Goal: Information Seeking & Learning: Find specific page/section

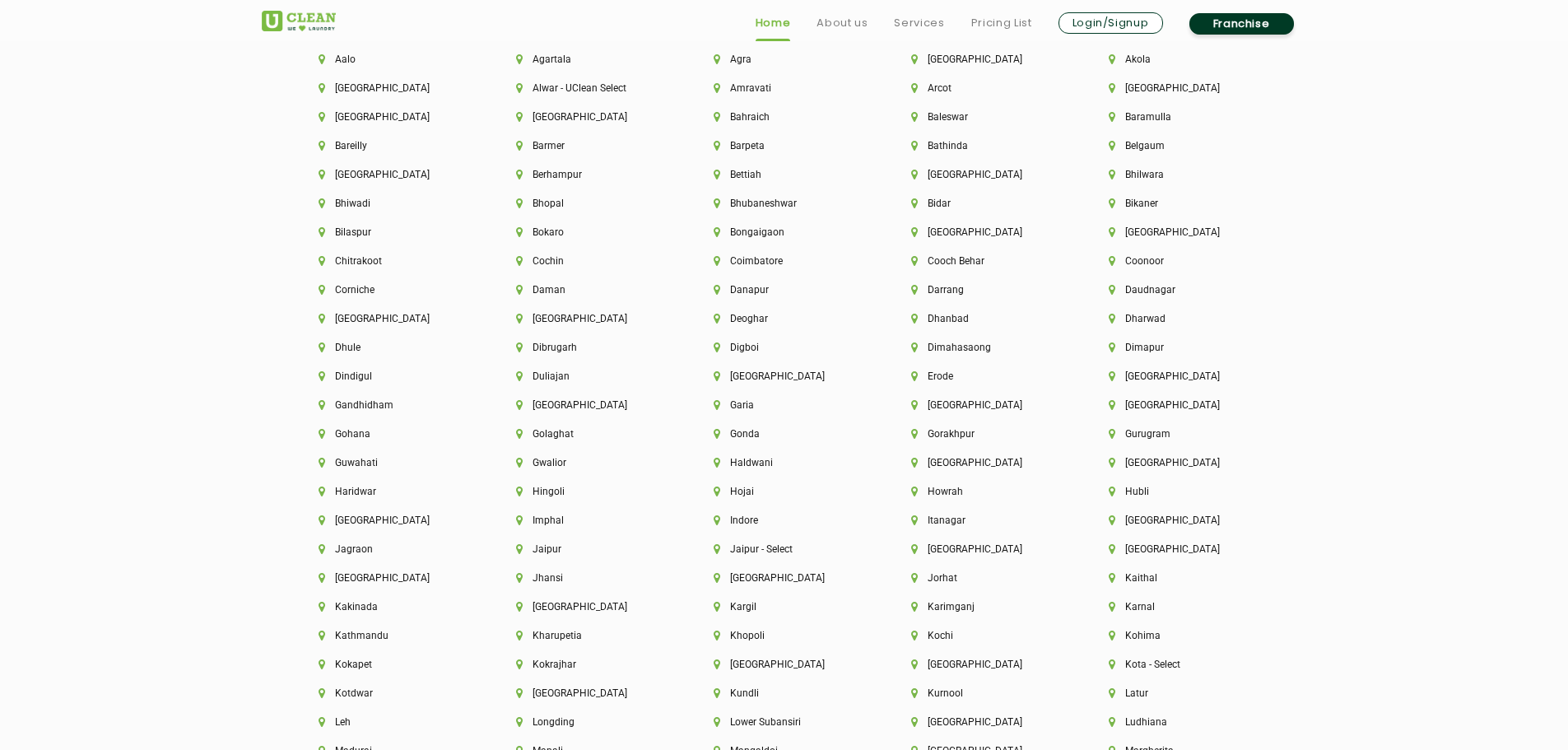
scroll to position [4305, 0]
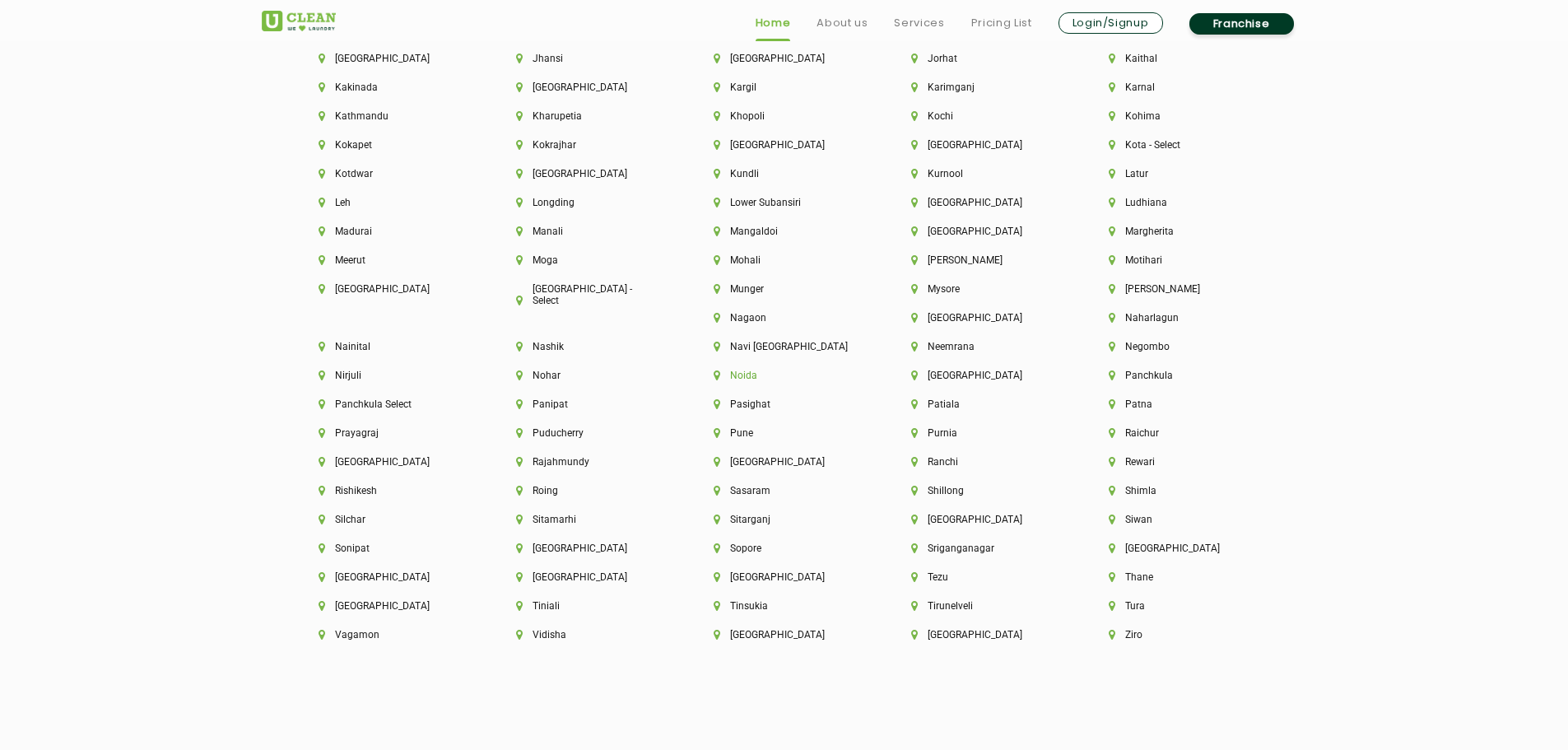
click at [714, 374] on li "Noida" at bounding box center [784, 375] width 142 height 11
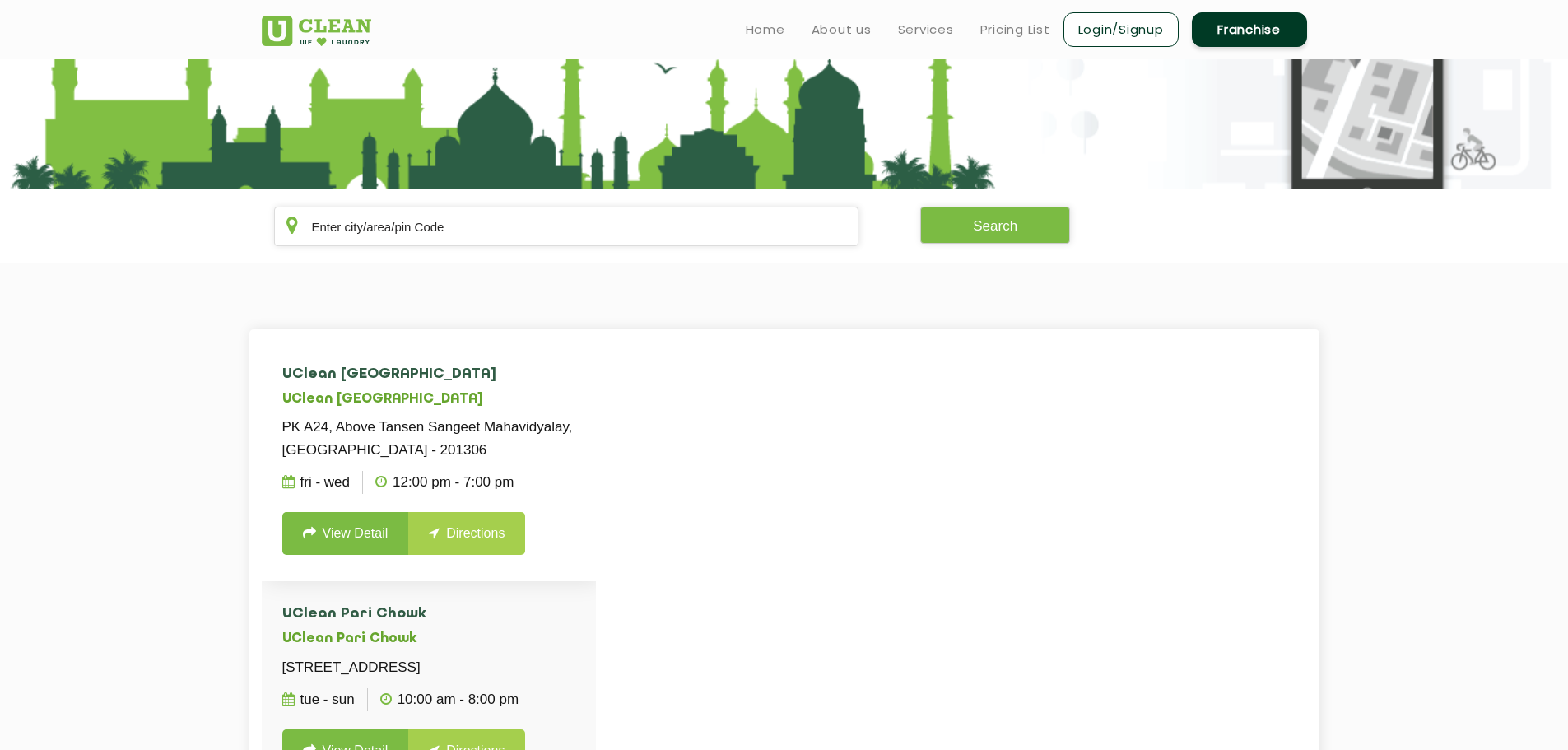
scroll to position [82, 0]
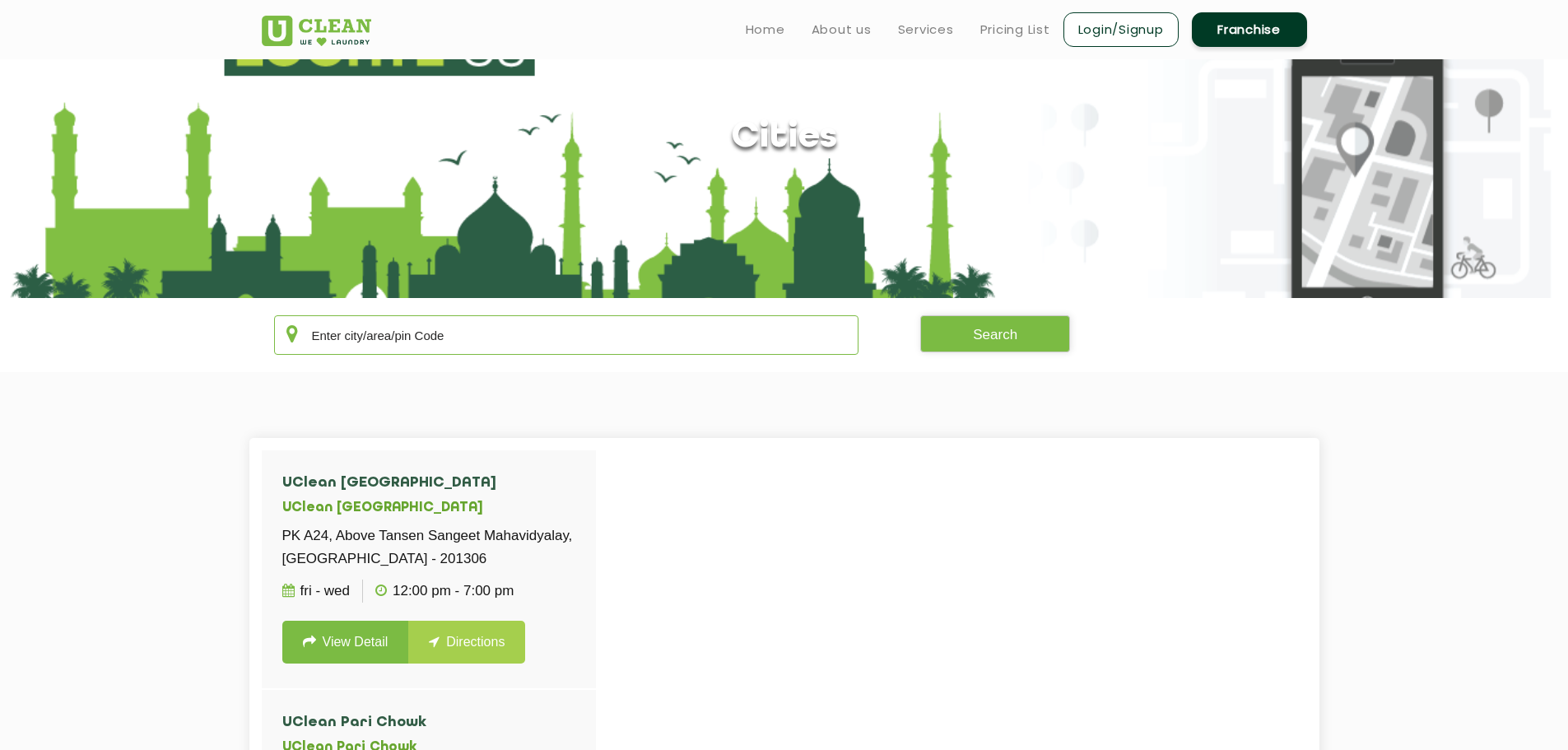
click at [471, 331] on input "text" at bounding box center [567, 334] width 585 height 40
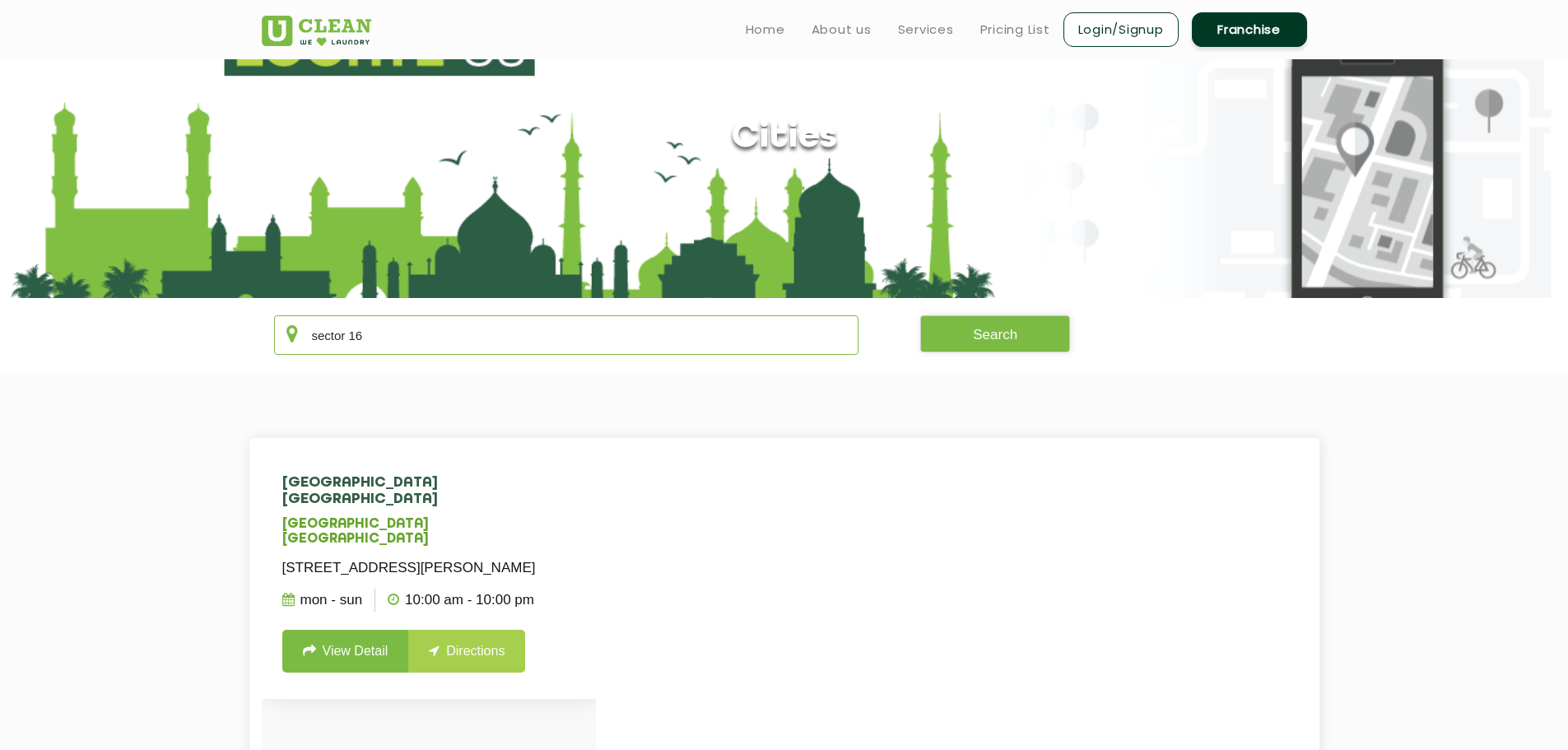
type input "sector 16"
click at [367, 640] on link "View Detail" at bounding box center [345, 651] width 127 height 43
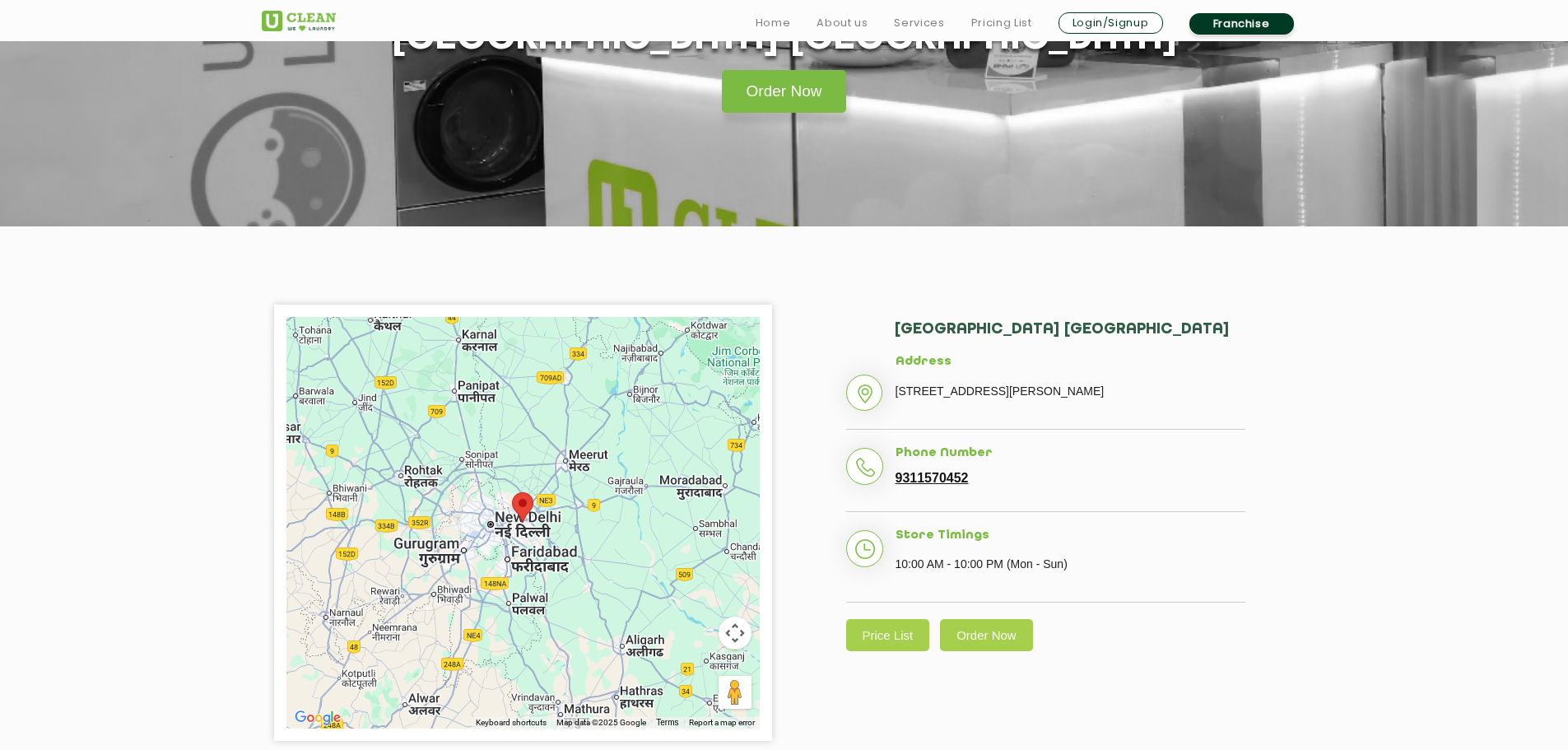
scroll to position [165, 0]
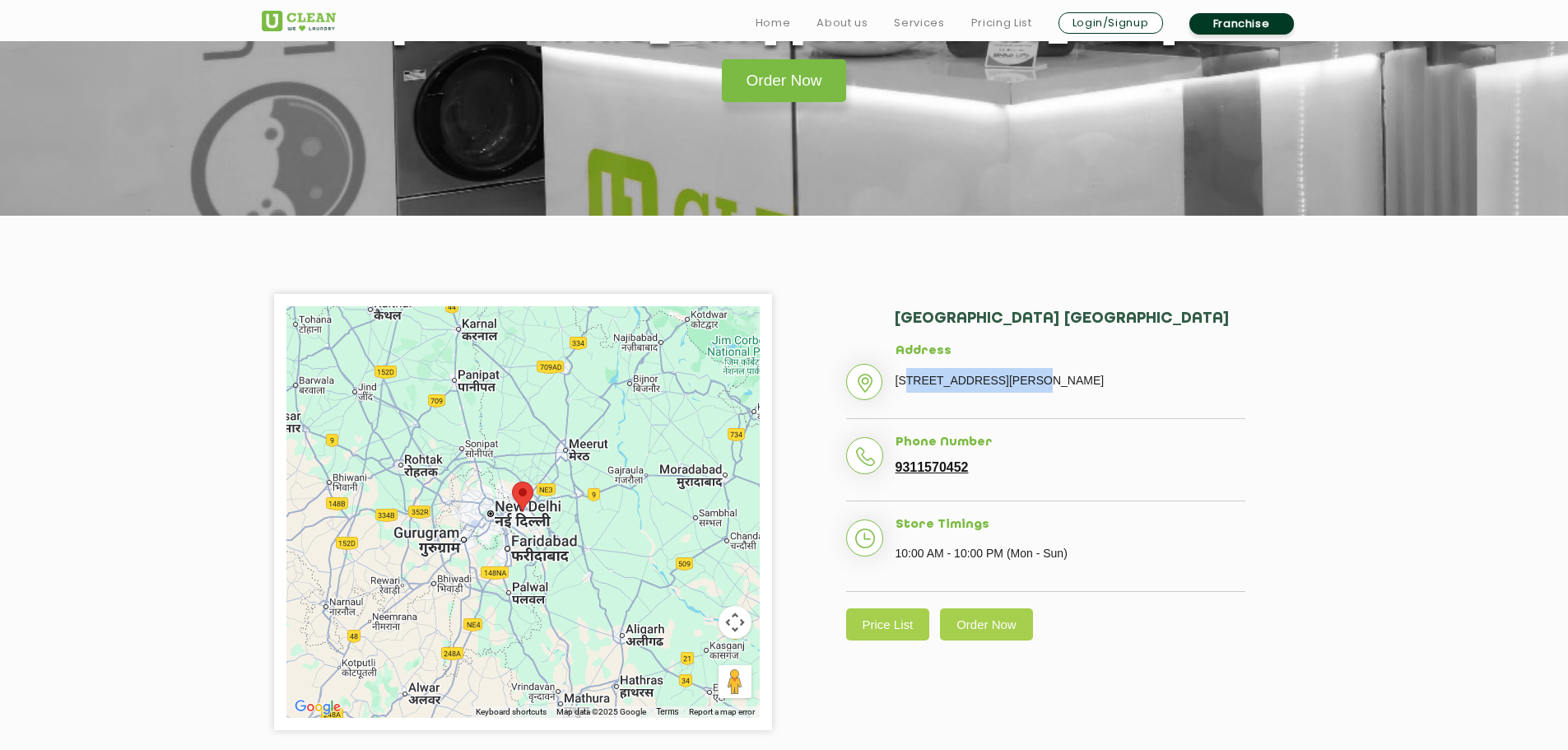
drag, startPoint x: 909, startPoint y: 379, endPoint x: 1028, endPoint y: 373, distance: 119.2
click at [1024, 373] on p "[STREET_ADDRESS][PERSON_NAME]" at bounding box center [1071, 380] width 350 height 25
drag, startPoint x: 1069, startPoint y: 378, endPoint x: 1222, endPoint y: 381, distance: 153.0
click at [1210, 381] on p "[STREET_ADDRESS][PERSON_NAME]" at bounding box center [1071, 380] width 350 height 25
click at [1325, 377] on section "← Move left → Move right ↑ Move up ↓ Move down + Zoom in - Zoom out Home Jump l…" at bounding box center [784, 512] width 1568 height 594
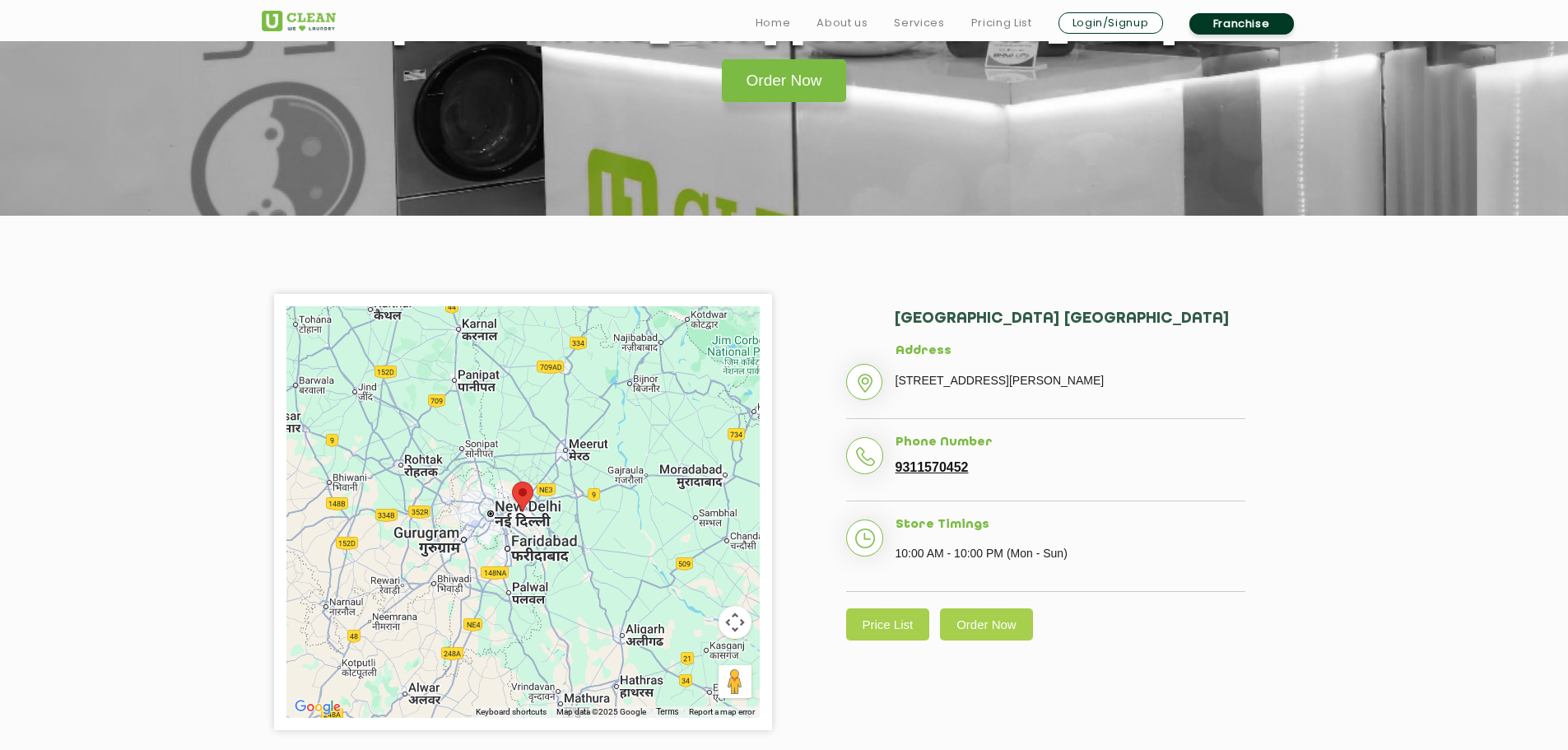
drag, startPoint x: 896, startPoint y: 404, endPoint x: 1092, endPoint y: 406, distance: 196.0
click at [1092, 393] on p "[STREET_ADDRESS][PERSON_NAME]" at bounding box center [1071, 380] width 350 height 25
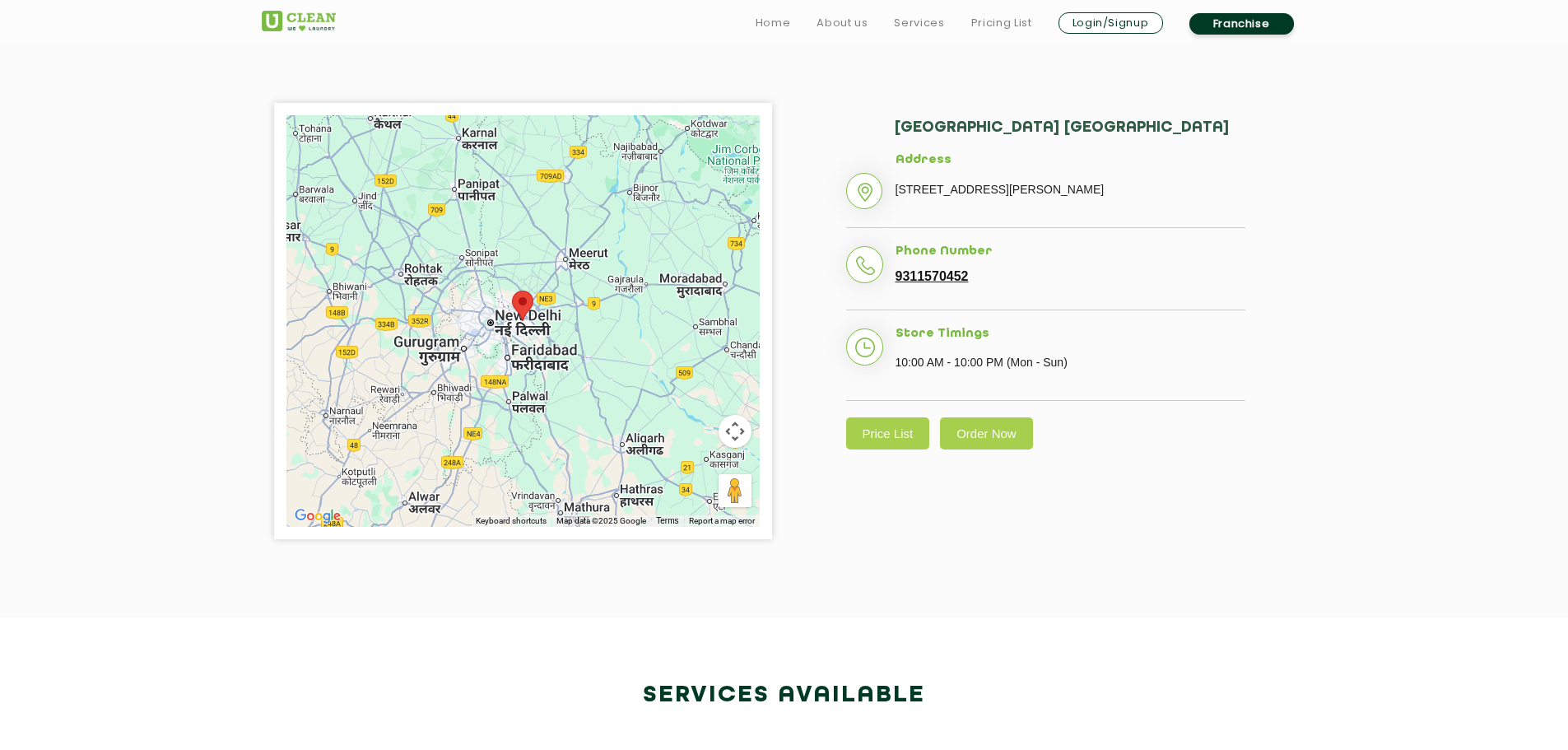
scroll to position [411, 0]
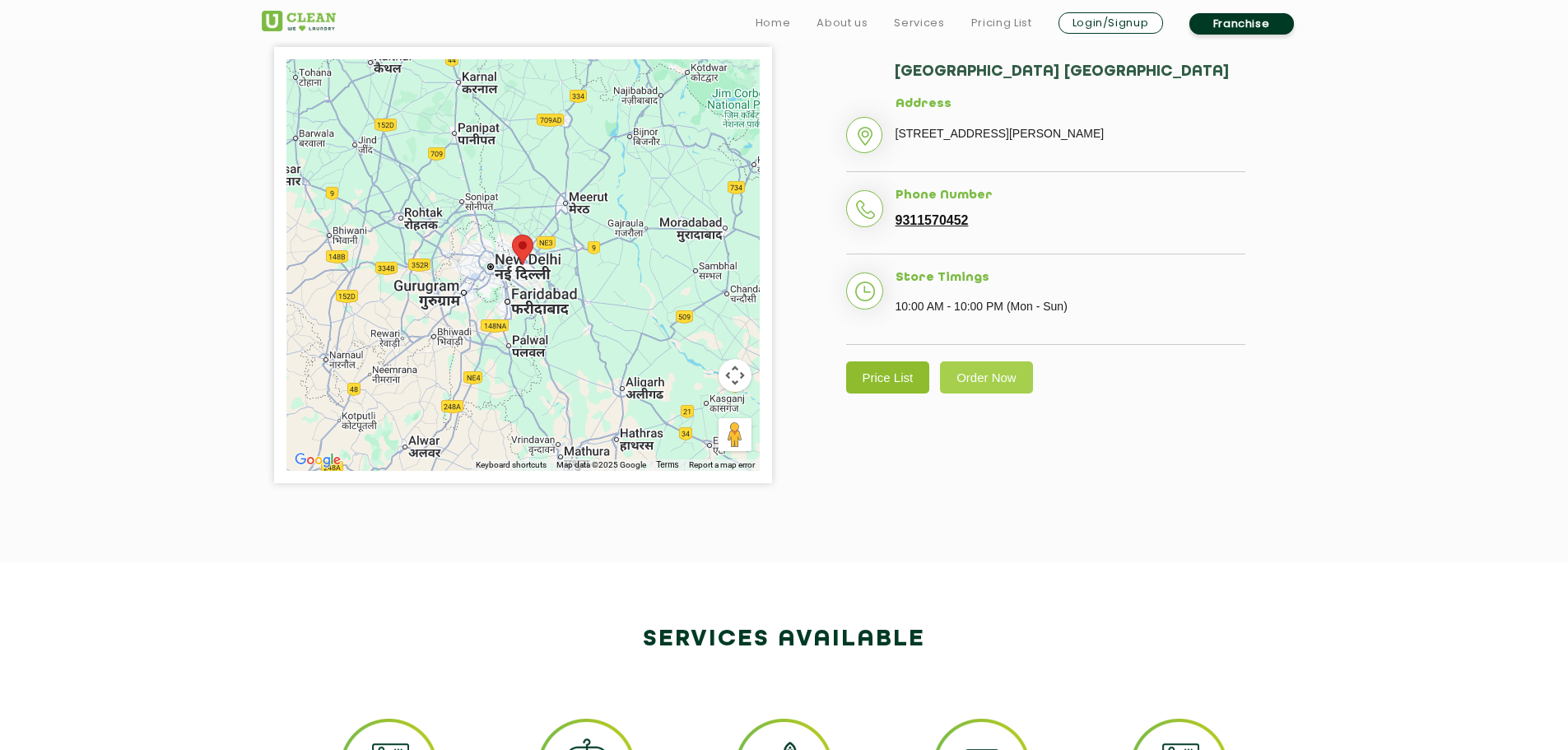
click at [888, 394] on link "Price List" at bounding box center [888, 377] width 84 height 32
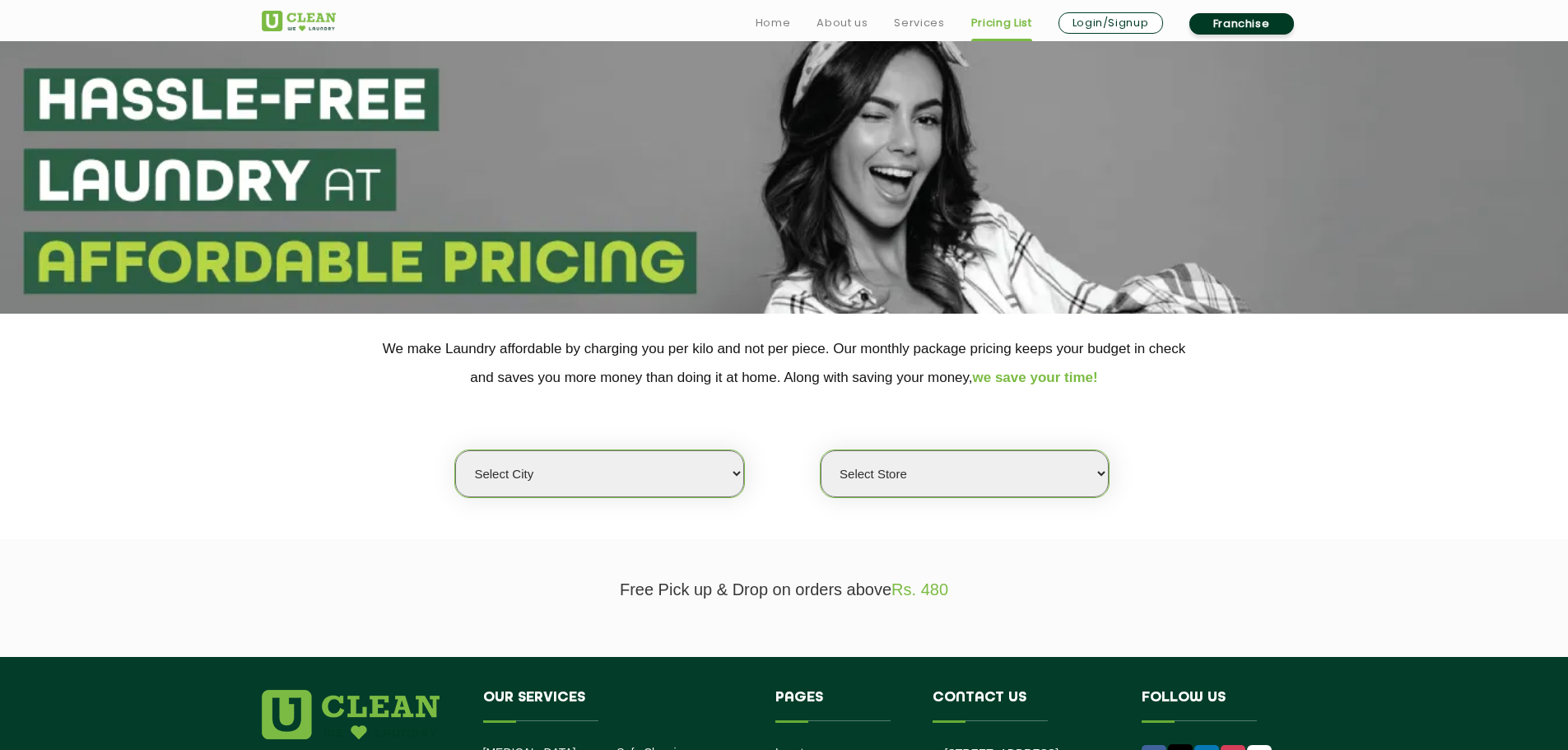
scroll to position [247, 0]
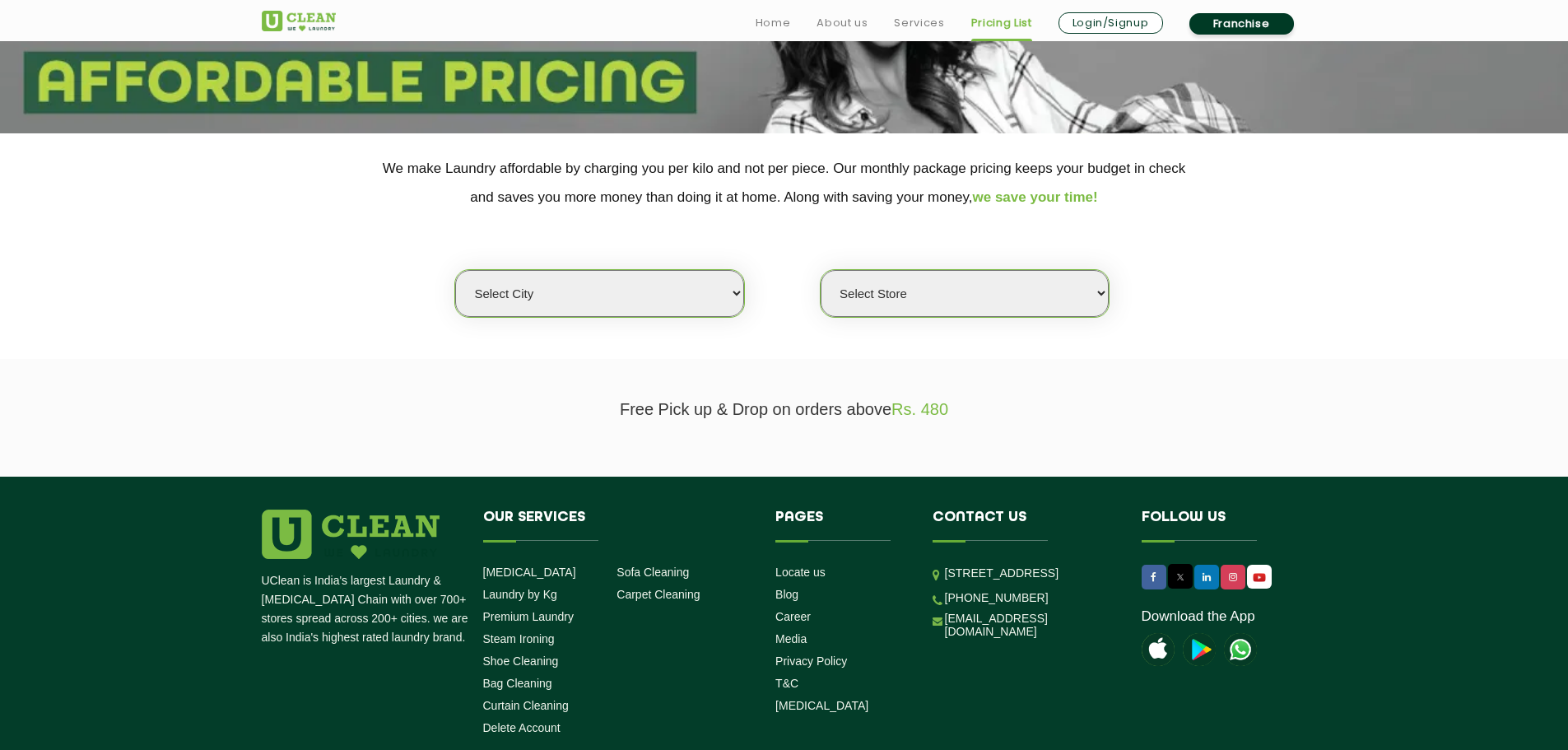
click at [647, 297] on select "Select city [GEOGRAPHIC_DATA] [GEOGRAPHIC_DATA] [GEOGRAPHIC_DATA] [GEOGRAPHIC_D…" at bounding box center [598, 293] width 288 height 47
select select "3"
click at [455, 269] on select "Select city [GEOGRAPHIC_DATA] [GEOGRAPHIC_DATA] [GEOGRAPHIC_DATA] [GEOGRAPHIC_D…" at bounding box center [598, 293] width 288 height 47
select select "0"
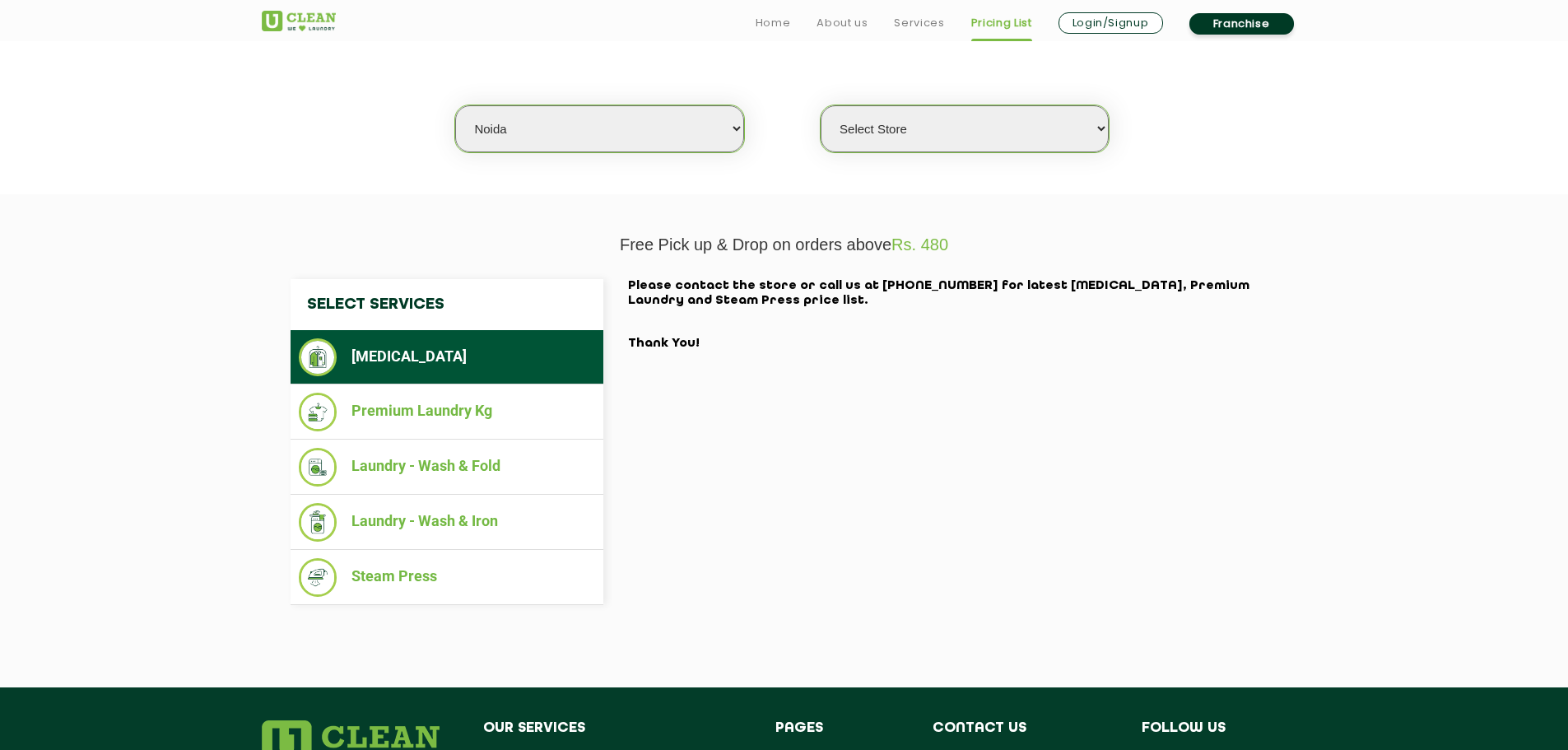
scroll to position [494, 0]
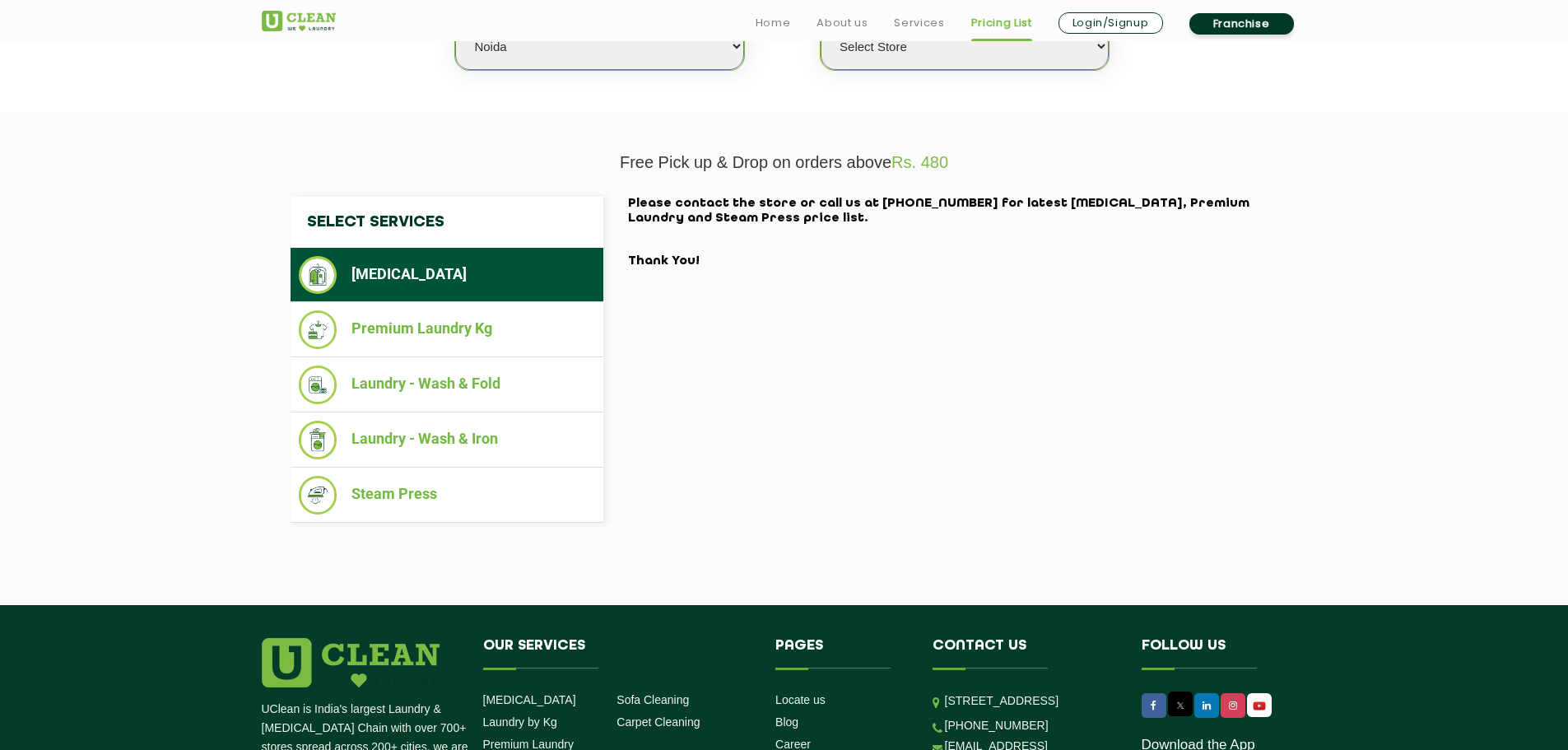
click at [424, 294] on li "[MEDICAL_DATA]" at bounding box center [447, 274] width 296 height 38
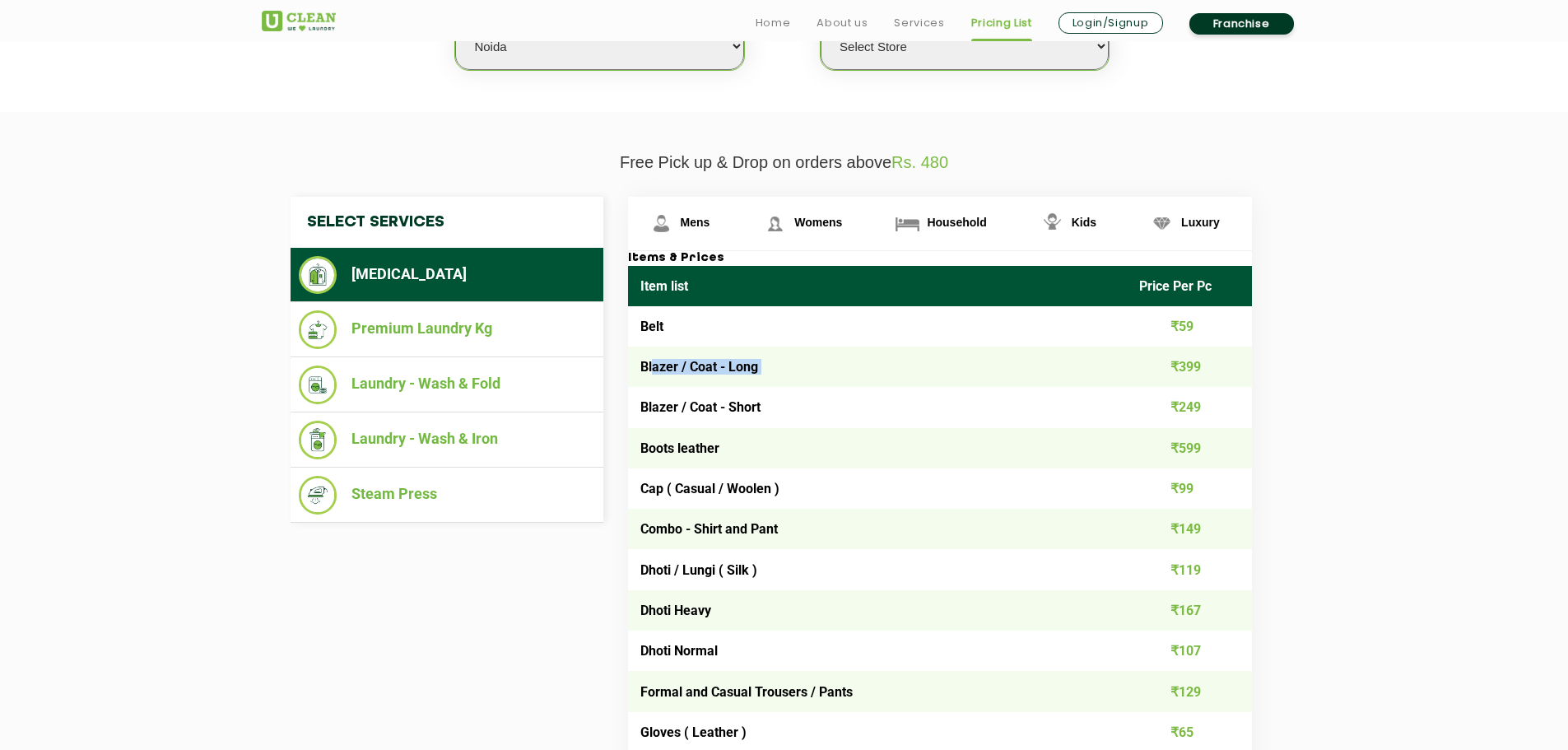
drag, startPoint x: 654, startPoint y: 362, endPoint x: 1189, endPoint y: 350, distance: 535.1
click at [1164, 360] on tr "Blazer / Coat - Long ₹399" at bounding box center [940, 367] width 624 height 41
